Goal: Complete application form

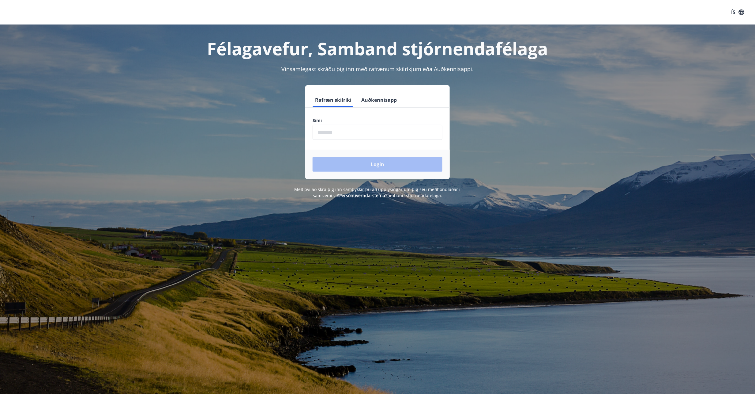
click at [336, 130] on input "phone" at bounding box center [378, 132] width 130 height 15
type input "********"
click at [388, 166] on button "Login" at bounding box center [378, 164] width 130 height 15
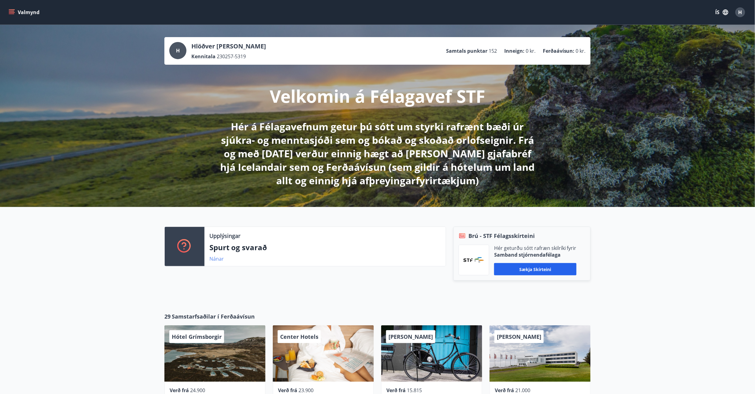
click at [216, 259] on link "Nánar" at bounding box center [216, 258] width 14 height 7
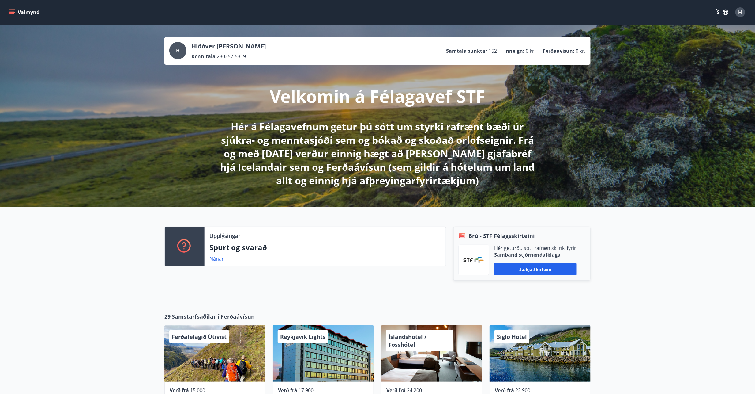
click at [12, 13] on icon "menu" at bounding box center [12, 12] width 6 height 6
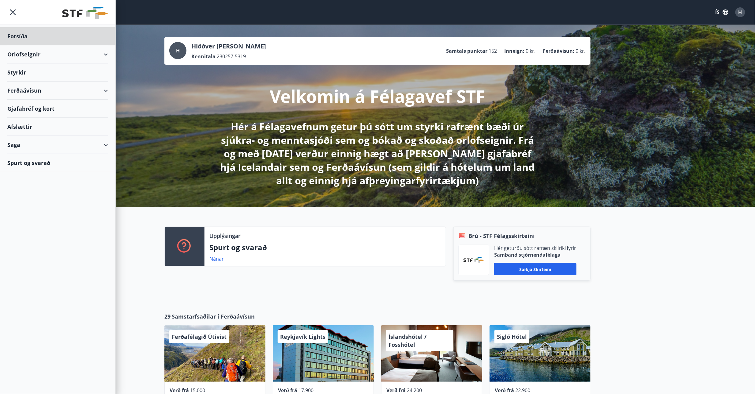
click at [27, 45] on div "Styrkir" at bounding box center [57, 36] width 101 height 18
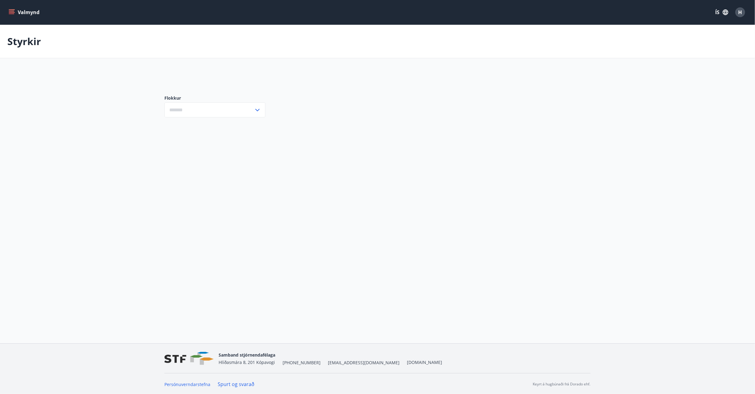
type input "***"
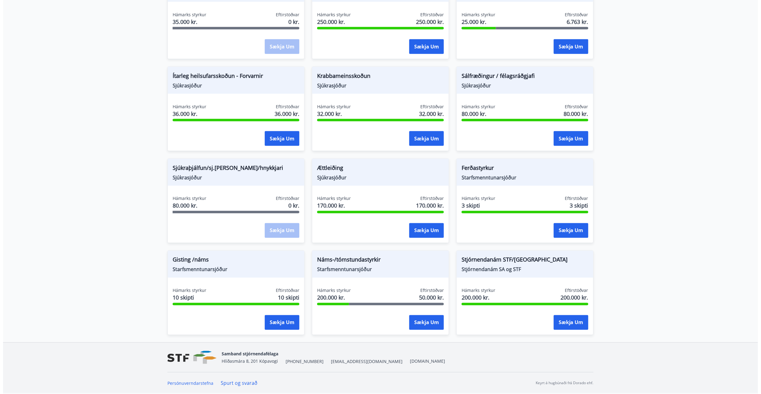
scroll to position [372, 0]
click at [427, 321] on button "Sækja um" at bounding box center [423, 322] width 35 height 15
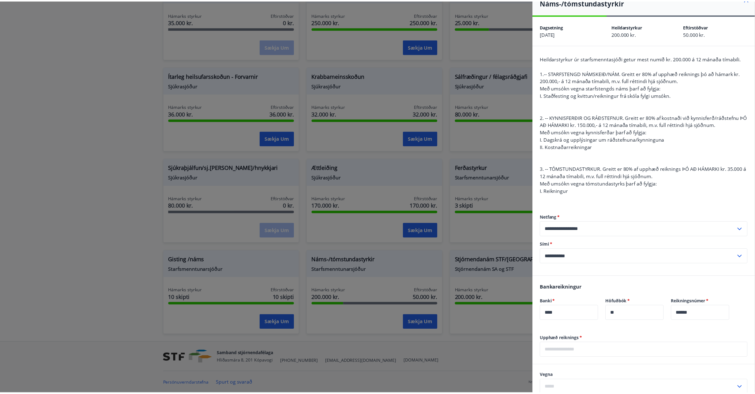
scroll to position [0, 0]
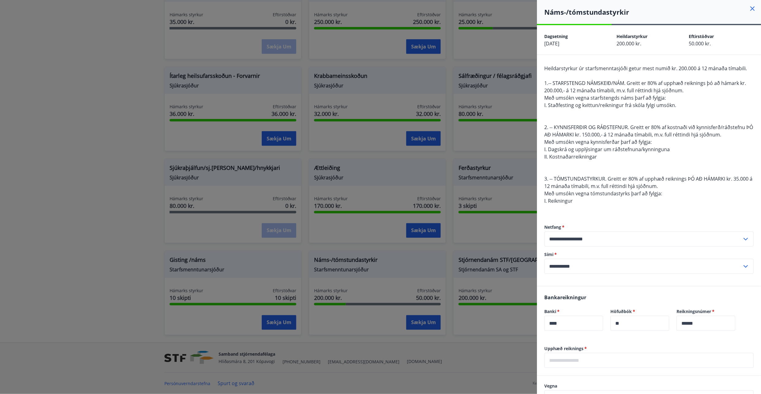
click at [42, 25] on div at bounding box center [380, 197] width 761 height 394
